Goal: Task Accomplishment & Management: Complete application form

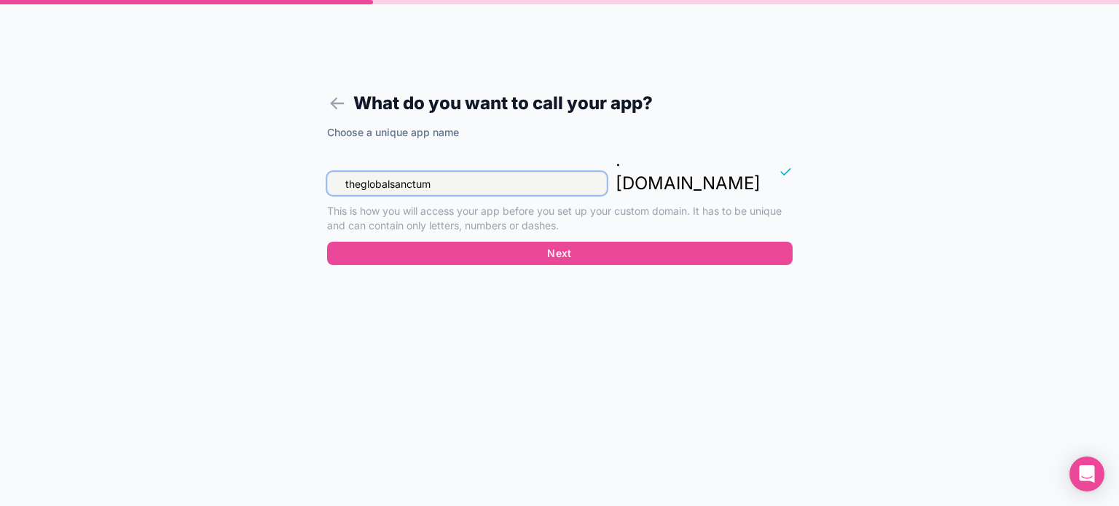
drag, startPoint x: 519, startPoint y: 166, endPoint x: 181, endPoint y: 161, distance: 338.1
click at [181, 160] on div "What do you want to call your app? Choose a unique app name theglobalsanctum . …" at bounding box center [559, 253] width 1119 height 506
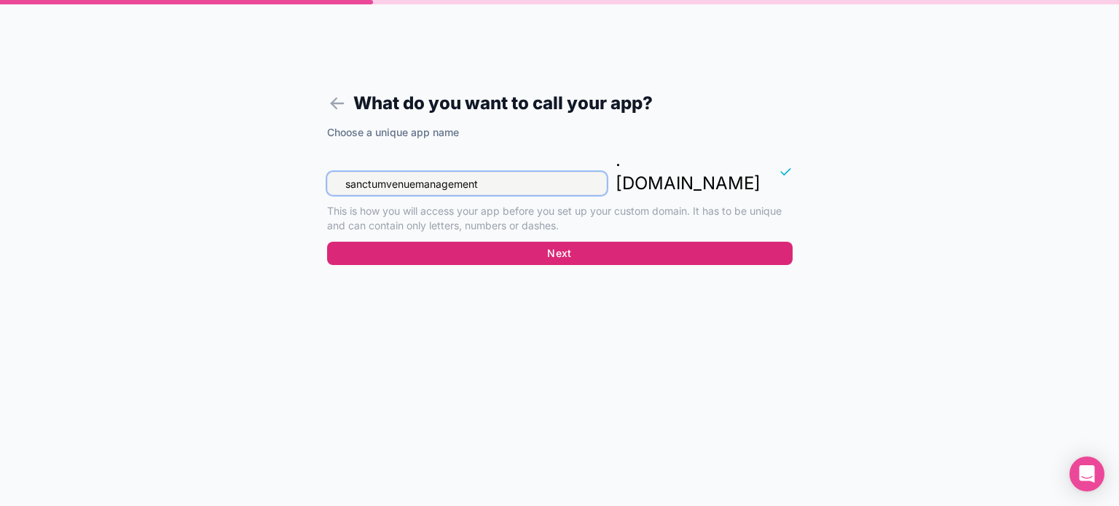
type input "sanctumvenuemanagement"
click at [591, 242] on button "Next" at bounding box center [560, 253] width 466 height 23
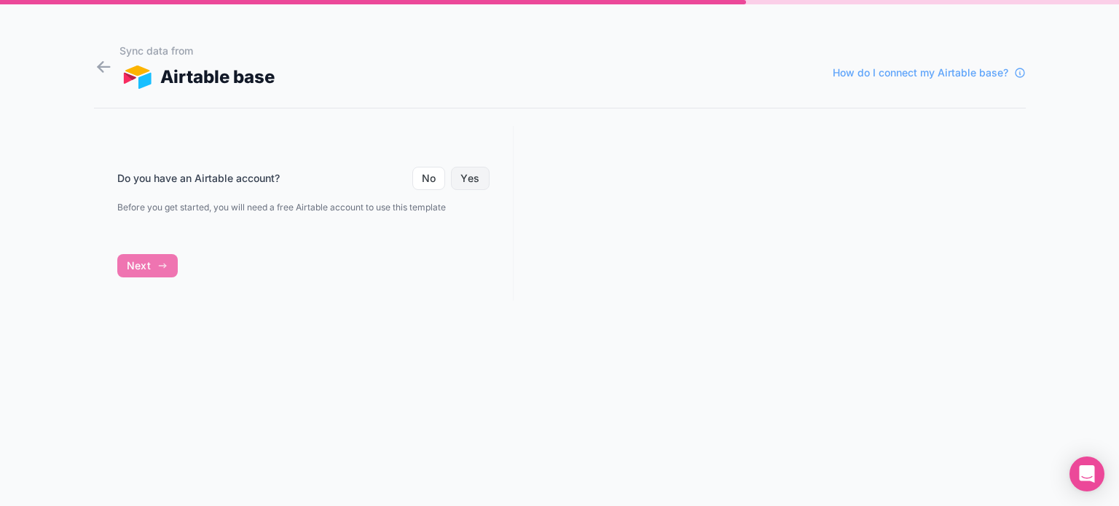
click at [464, 180] on button "Yes" at bounding box center [470, 178] width 38 height 23
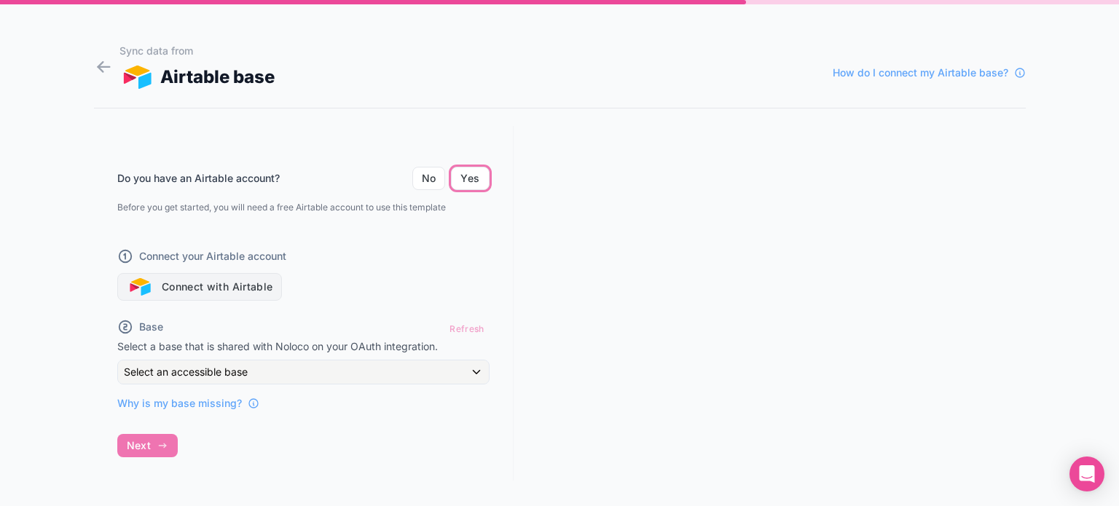
click at [260, 284] on button "Connect with Airtable" at bounding box center [199, 287] width 165 height 28
click at [358, 330] on div "Base Refresh" at bounding box center [303, 328] width 372 height 21
click at [291, 329] on div "Base Refresh" at bounding box center [303, 328] width 372 height 21
click at [236, 289] on button "Connect with Airtable" at bounding box center [199, 287] width 165 height 28
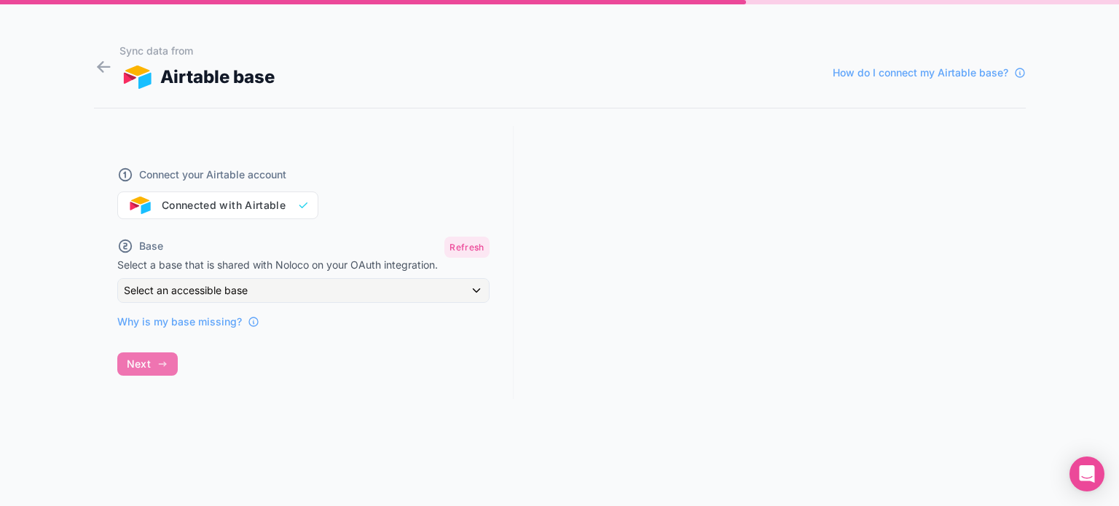
click at [463, 244] on button "Refresh" at bounding box center [466, 247] width 44 height 21
click at [326, 289] on div "Select an accessible base" at bounding box center [303, 290] width 371 height 23
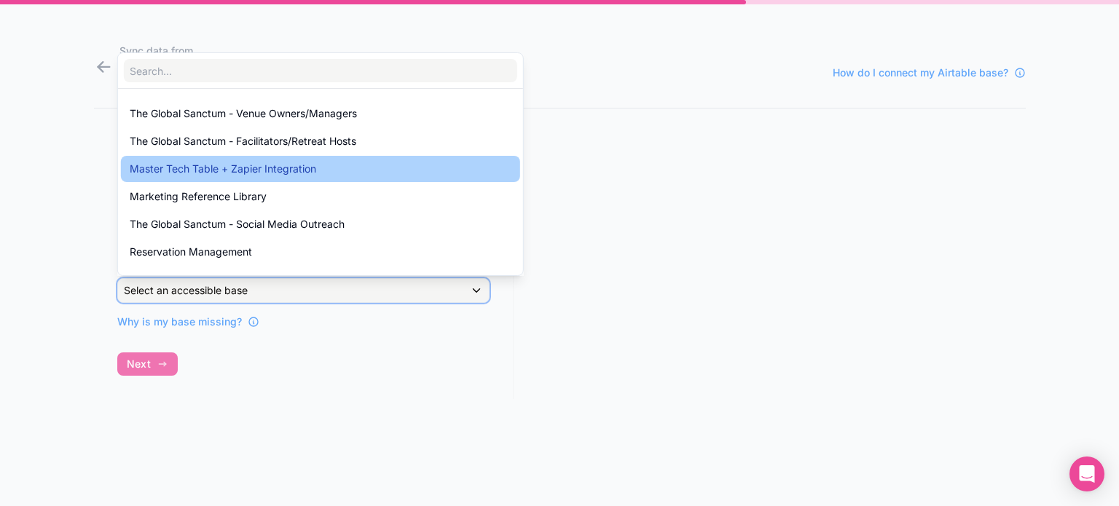
scroll to position [103, 0]
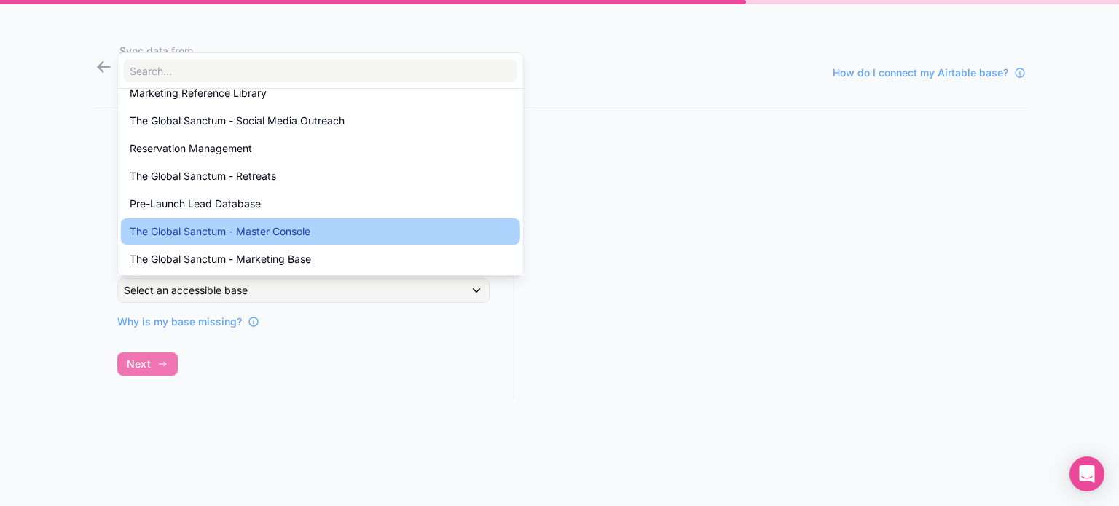
click at [271, 238] on span "The Global Sanctum - Master Console" at bounding box center [220, 231] width 181 height 17
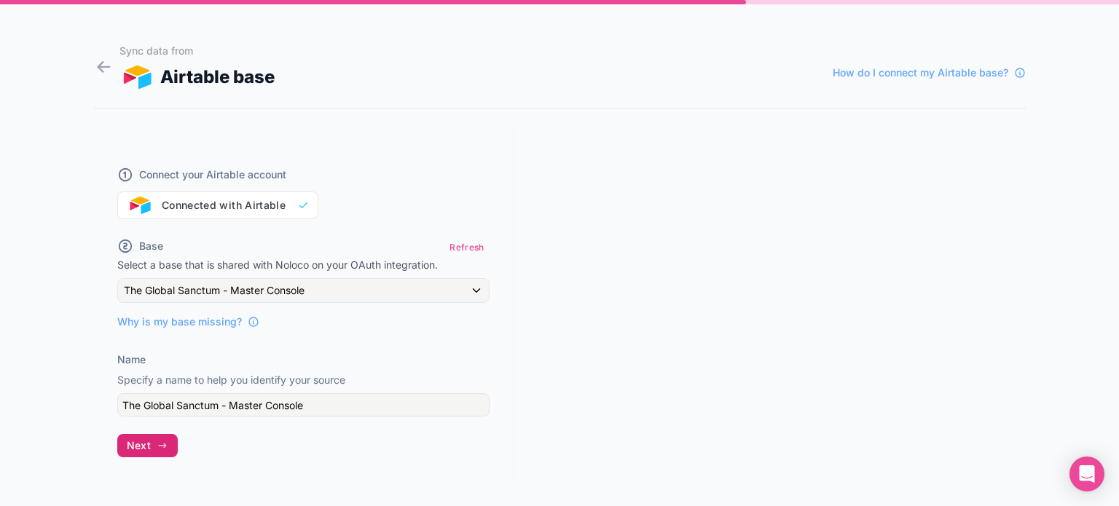
click at [168, 444] on button "Next" at bounding box center [147, 445] width 60 height 23
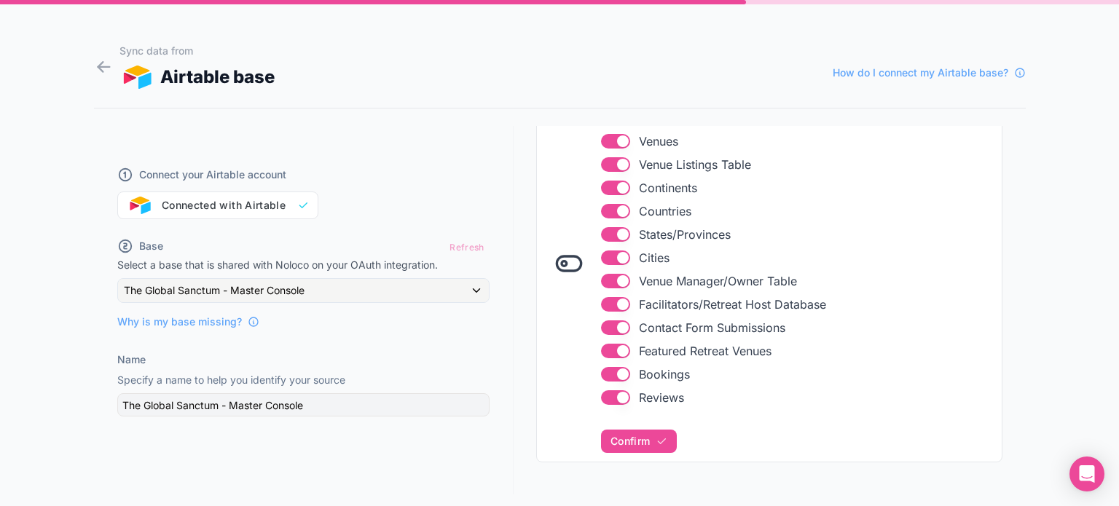
scroll to position [246, 0]
click at [601, 326] on button "Use setting" at bounding box center [615, 326] width 29 height 15
click at [601, 352] on button "Use setting" at bounding box center [615, 349] width 29 height 15
click at [601, 395] on button "Use setting" at bounding box center [615, 396] width 29 height 15
click at [601, 371] on button "Use setting" at bounding box center [615, 373] width 29 height 15
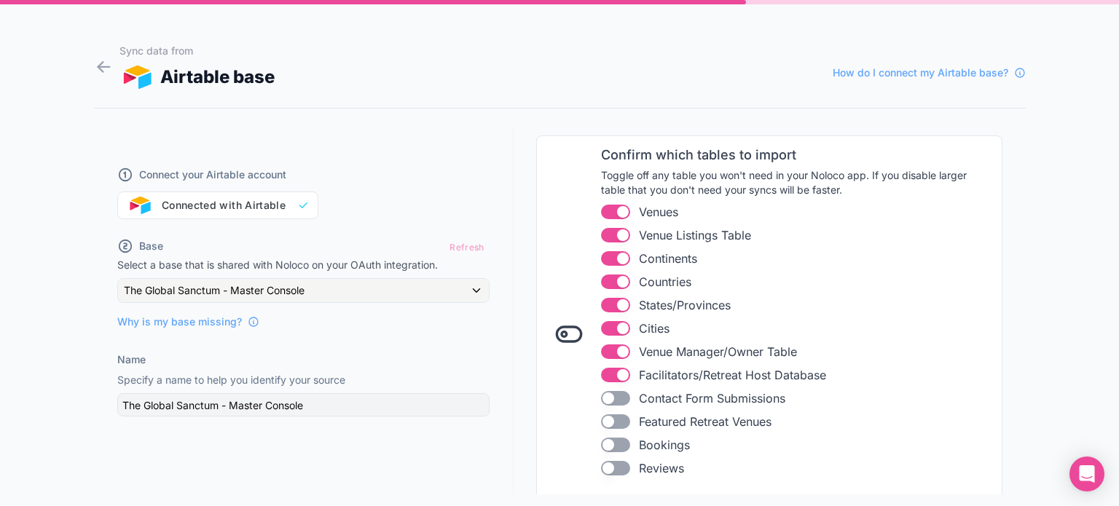
scroll to position [173, 0]
click at [601, 348] on button "Use setting" at bounding box center [615, 352] width 29 height 15
click at [601, 376] on button "Use setting" at bounding box center [615, 376] width 29 height 15
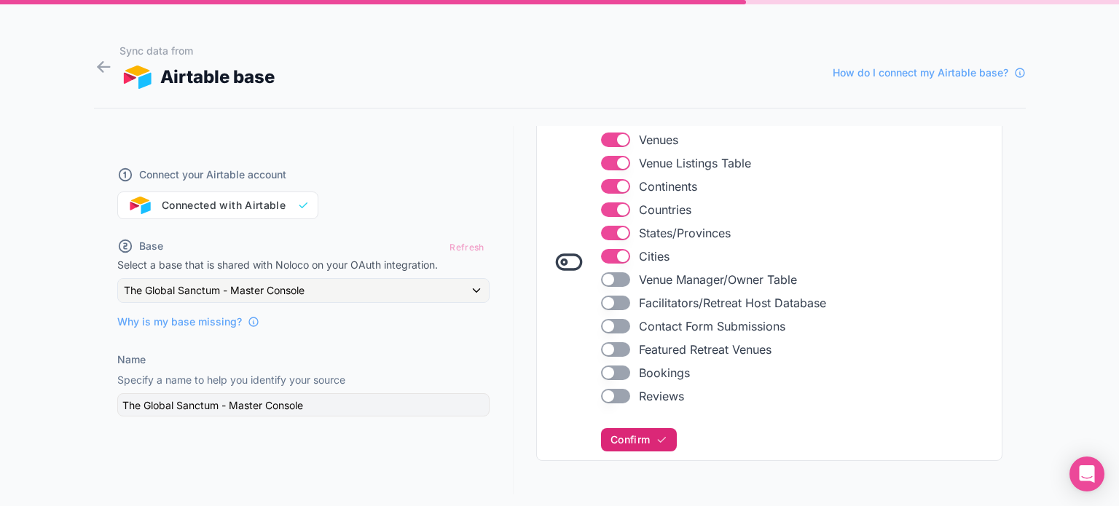
click at [619, 434] on span "Confirm" at bounding box center [630, 440] width 39 height 13
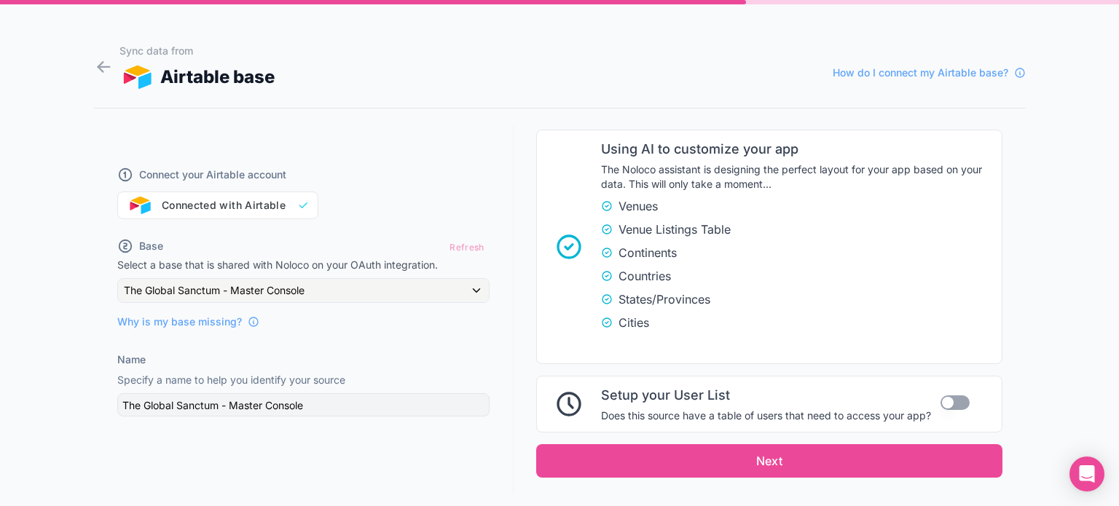
scroll to position [791, 0]
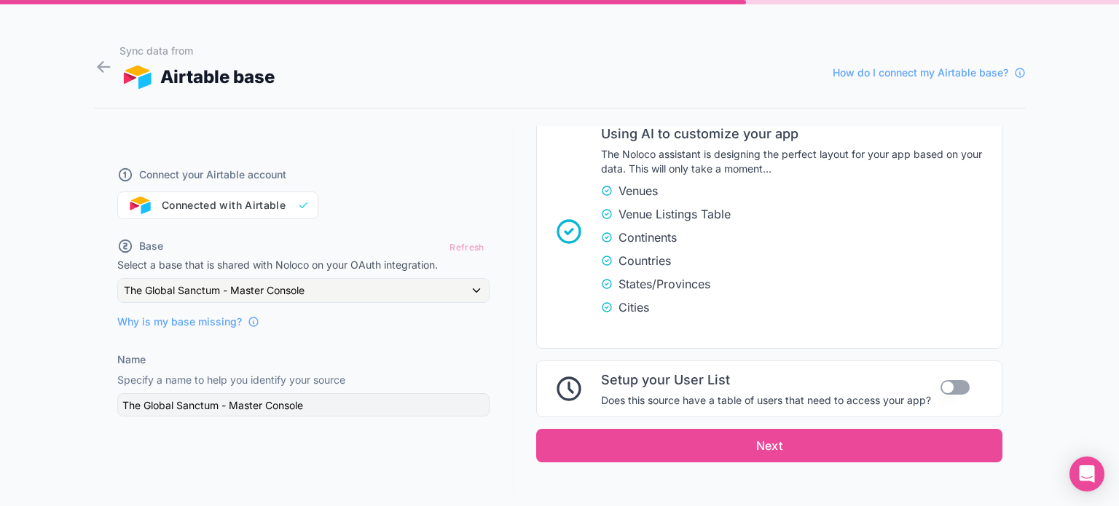
click at [944, 386] on button "Use setting" at bounding box center [955, 387] width 29 height 15
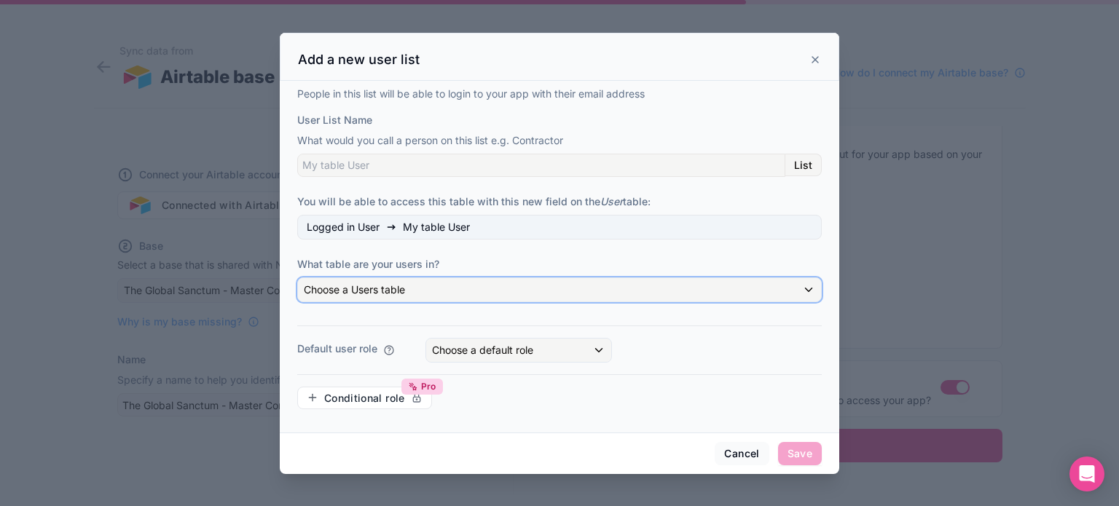
click at [519, 287] on div "Choose a Users table" at bounding box center [559, 289] width 523 height 23
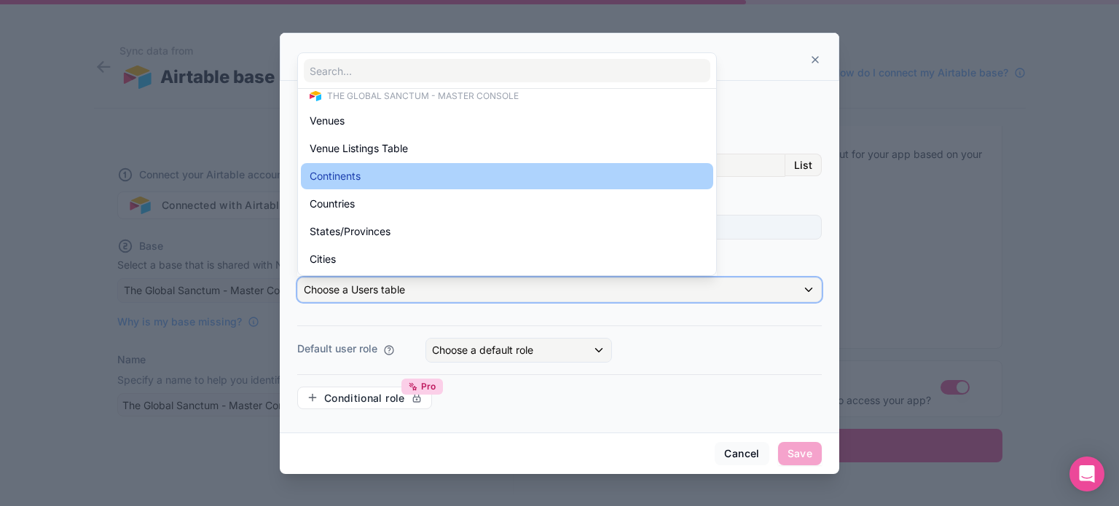
scroll to position [0, 0]
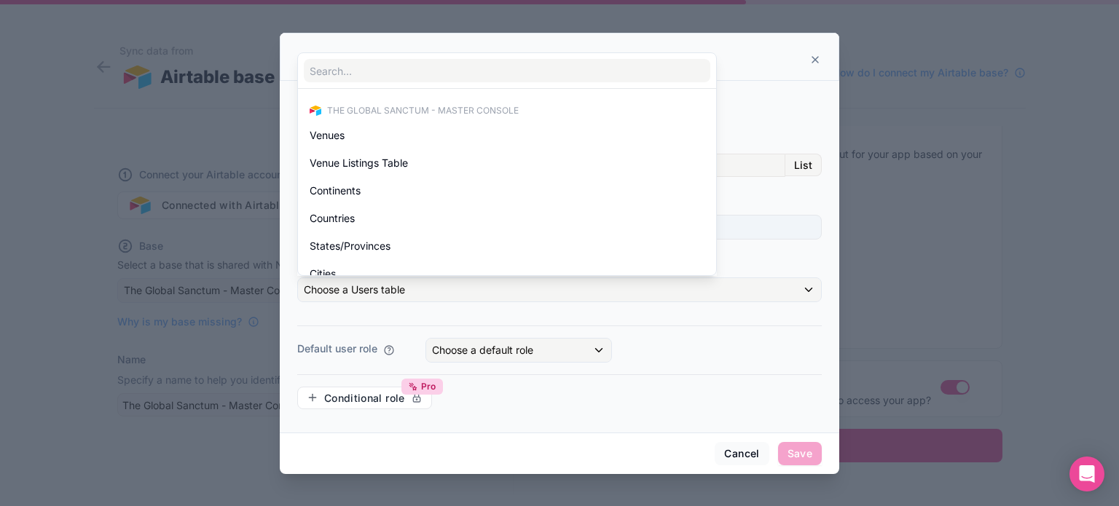
click at [778, 193] on div "The Global Sanctum - Master Console Venues Venue Listings Table Continents Coun…" at bounding box center [558, 163] width 523 height 227
click at [764, 186] on div "The Global Sanctum - Master Console Venues Venue Listings Table Continents Coun…" at bounding box center [558, 163] width 523 height 227
click at [326, 326] on div at bounding box center [560, 254] width 560 height 442
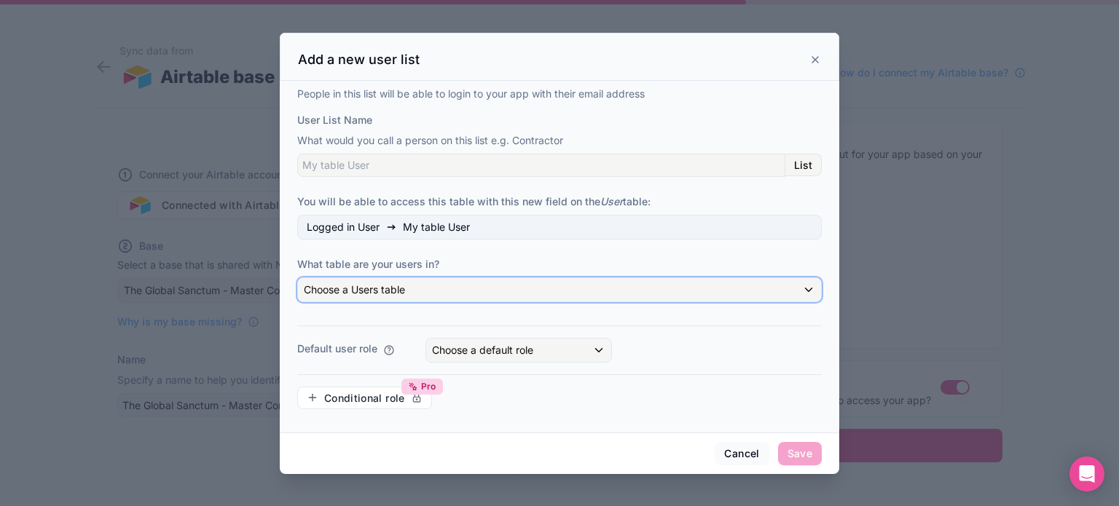
click at [493, 286] on div "Choose a Users table" at bounding box center [559, 289] width 523 height 23
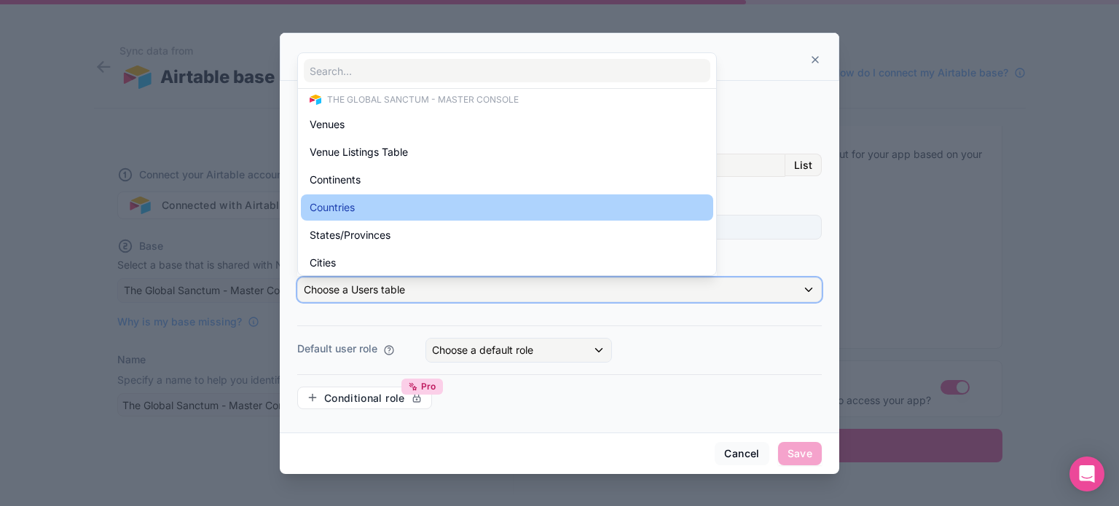
scroll to position [15, 0]
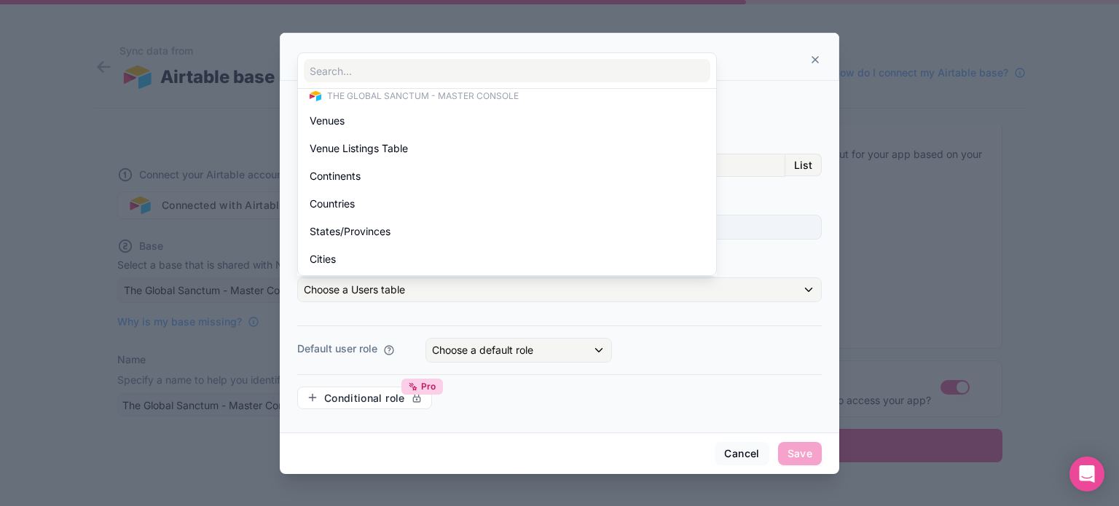
click at [786, 250] on div "The Global Sanctum - Master Console Venues Venue Listings Table Continents Coun…" at bounding box center [558, 163] width 523 height 227
click at [732, 98] on div "The Global Sanctum - Master Console Venues Venue Listings Table Continents Coun…" at bounding box center [558, 163] width 523 height 227
click at [423, 311] on div at bounding box center [560, 254] width 560 height 442
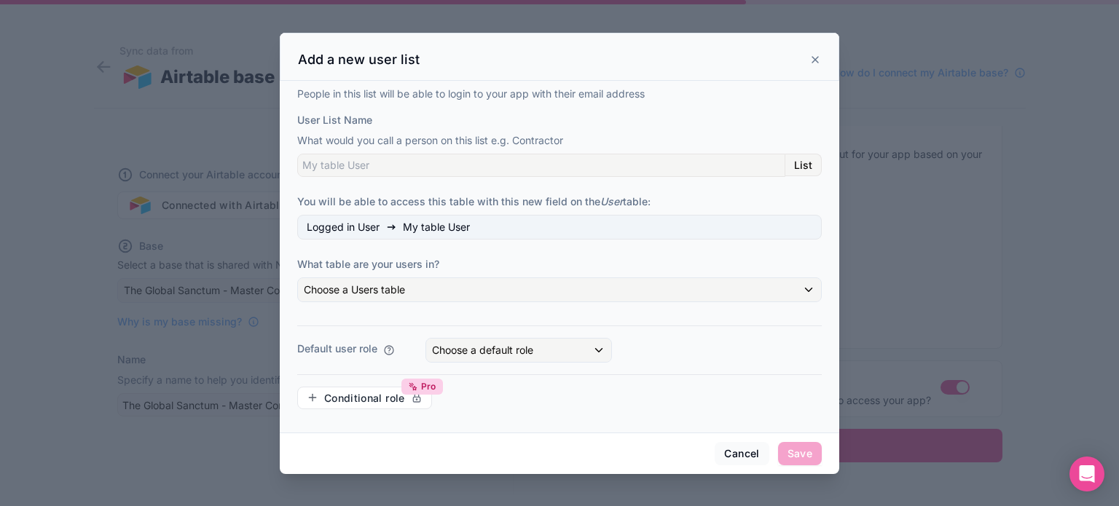
click at [799, 165] on span "List" at bounding box center [803, 165] width 18 height 13
click at [738, 157] on input "User List Name" at bounding box center [541, 165] width 488 height 23
click at [749, 452] on button "Cancel" at bounding box center [742, 453] width 54 height 23
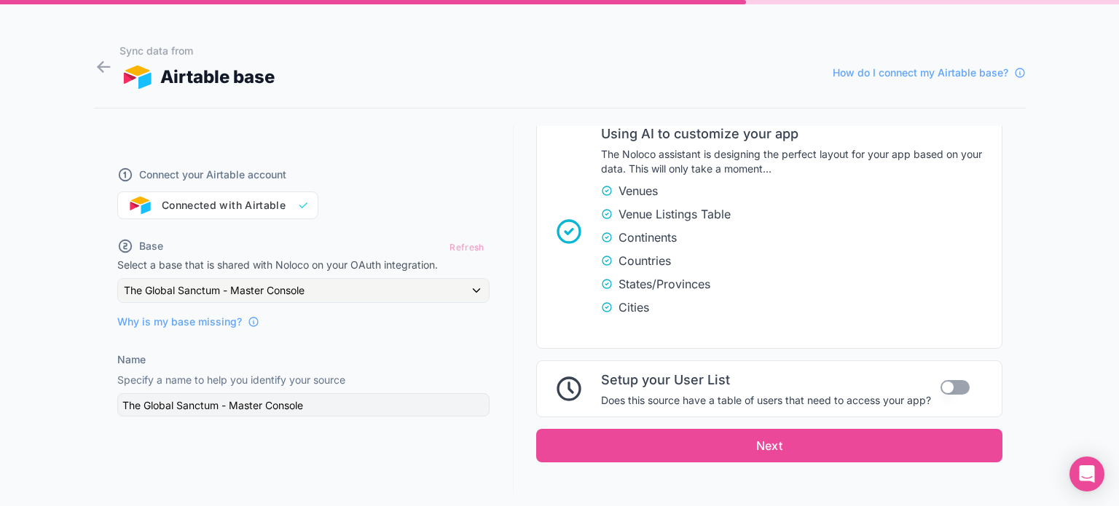
click at [775, 147] on span "The Noloco assistant is designing the perfect layout for your app based on your…" at bounding box center [797, 161] width 392 height 29
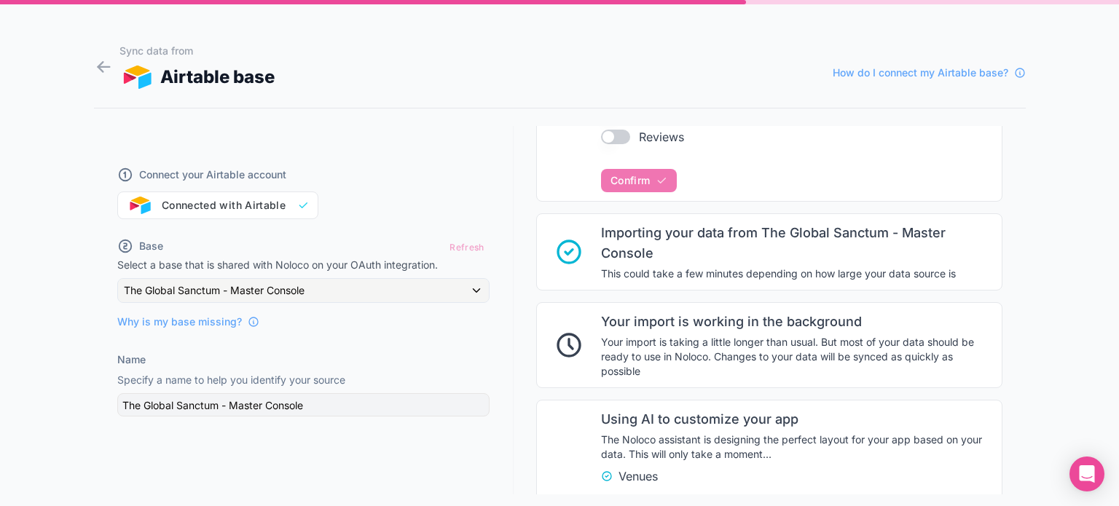
scroll to position [500, 0]
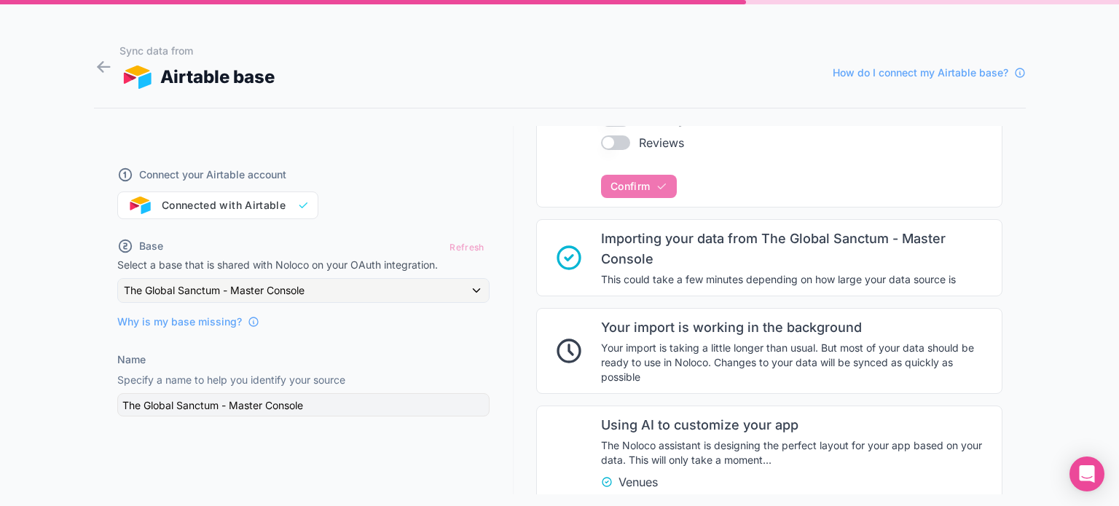
click at [384, 415] on div "The Global Sanctum - Master Console" at bounding box center [303, 404] width 372 height 23
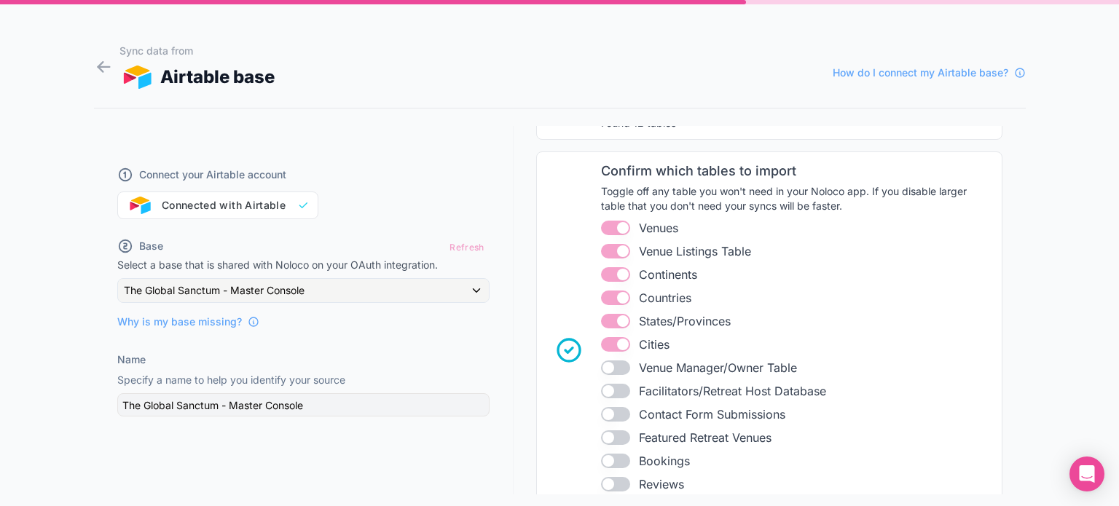
scroll to position [0, 0]
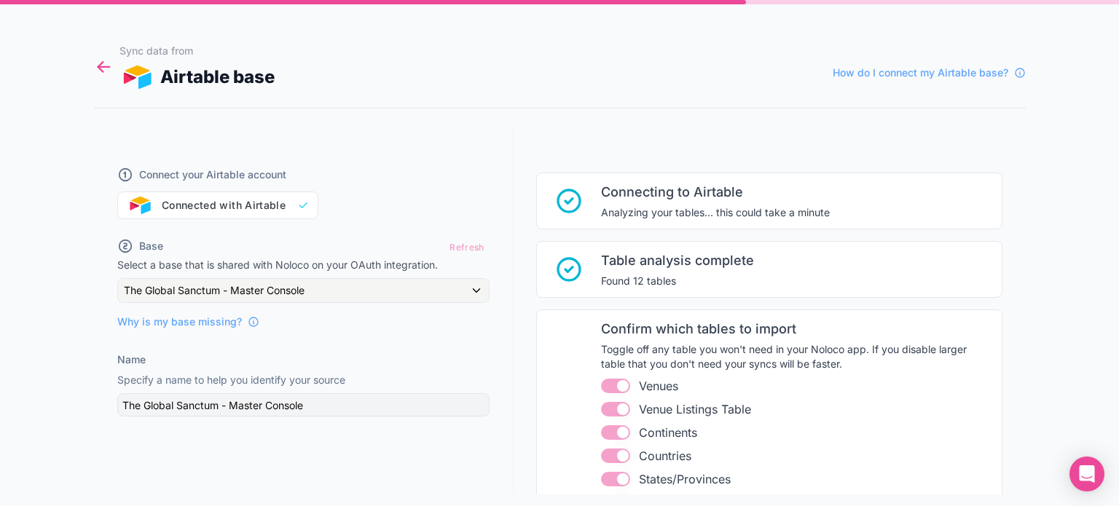
click at [108, 64] on icon at bounding box center [104, 67] width 20 height 20
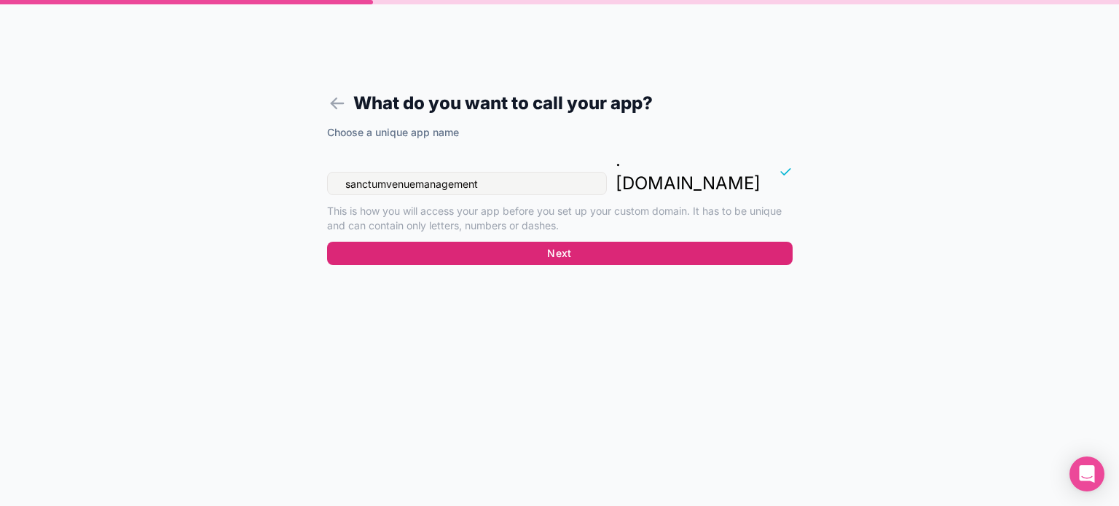
click at [533, 242] on button "Next" at bounding box center [560, 253] width 466 height 23
